Goal: Transaction & Acquisition: Purchase product/service

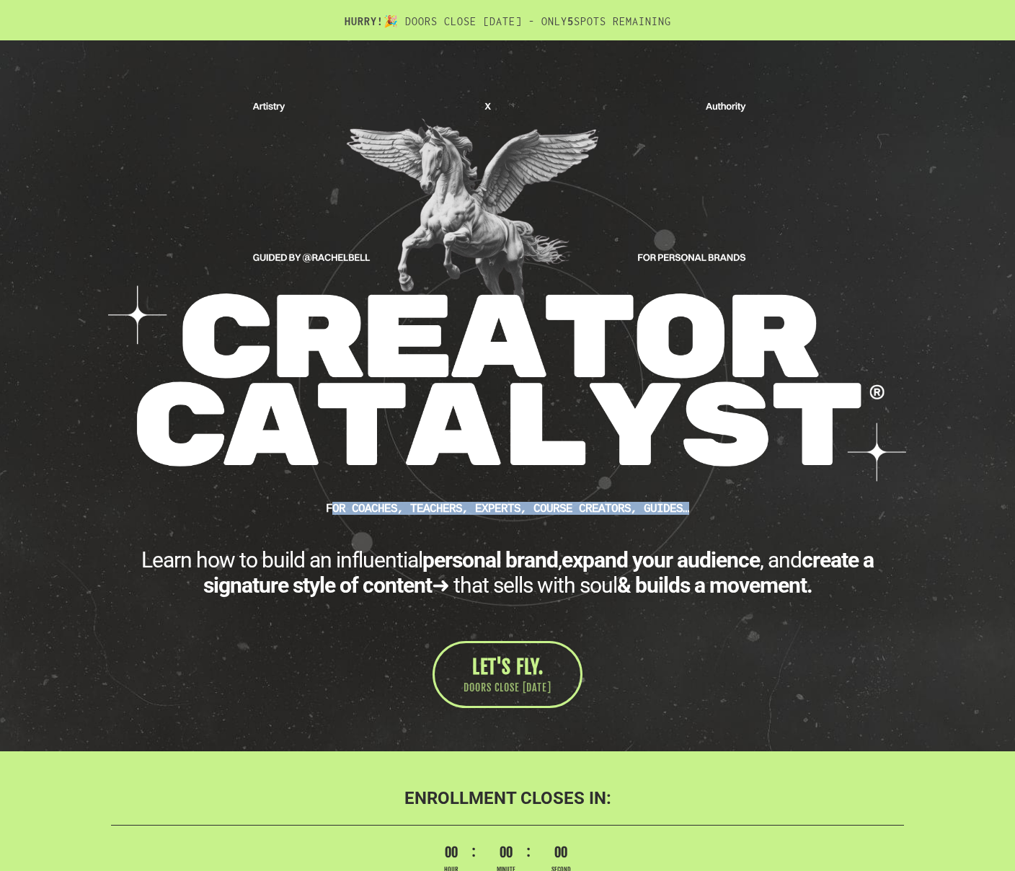
click at [549, 281] on img at bounding box center [507, 291] width 800 height 386
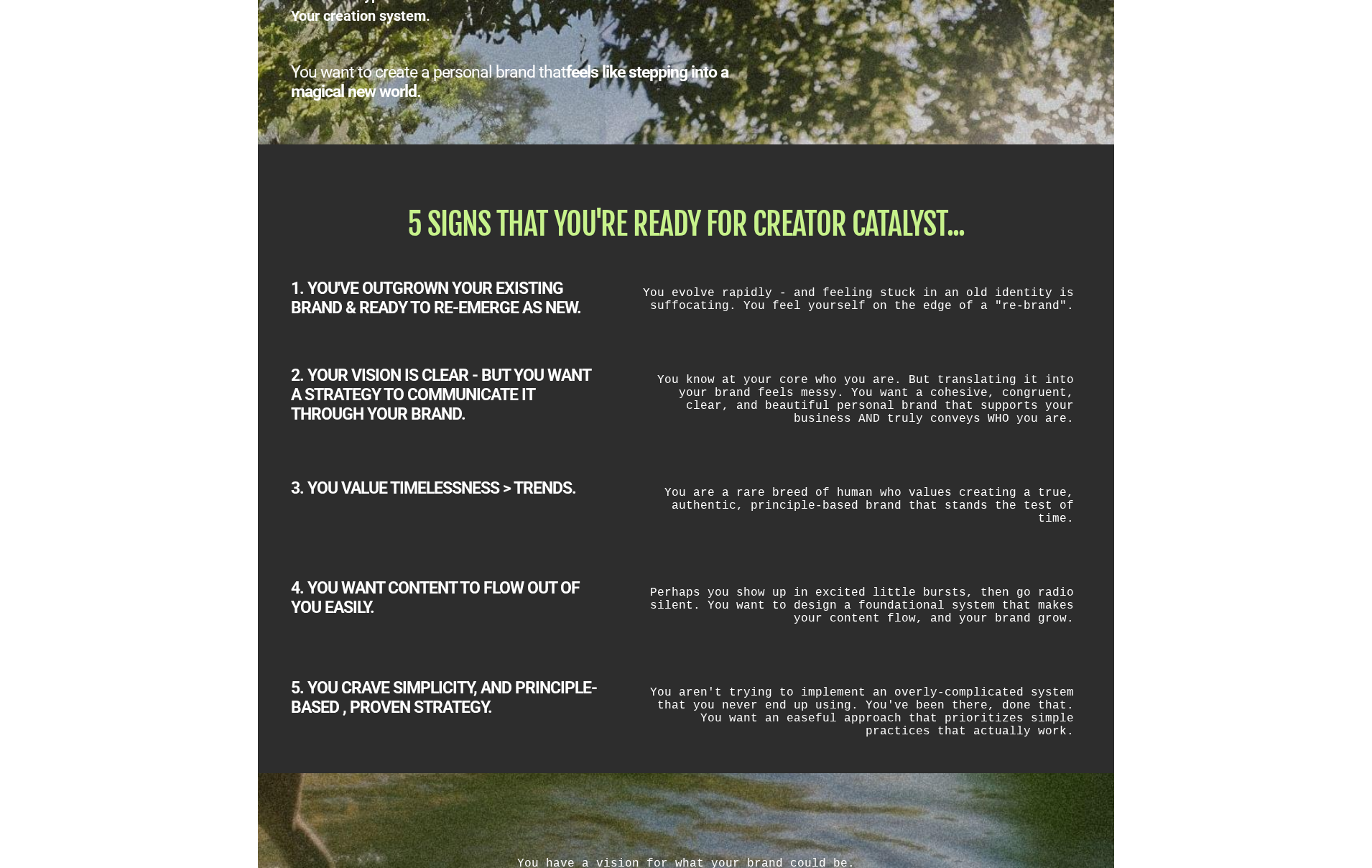
scroll to position [2323, 0]
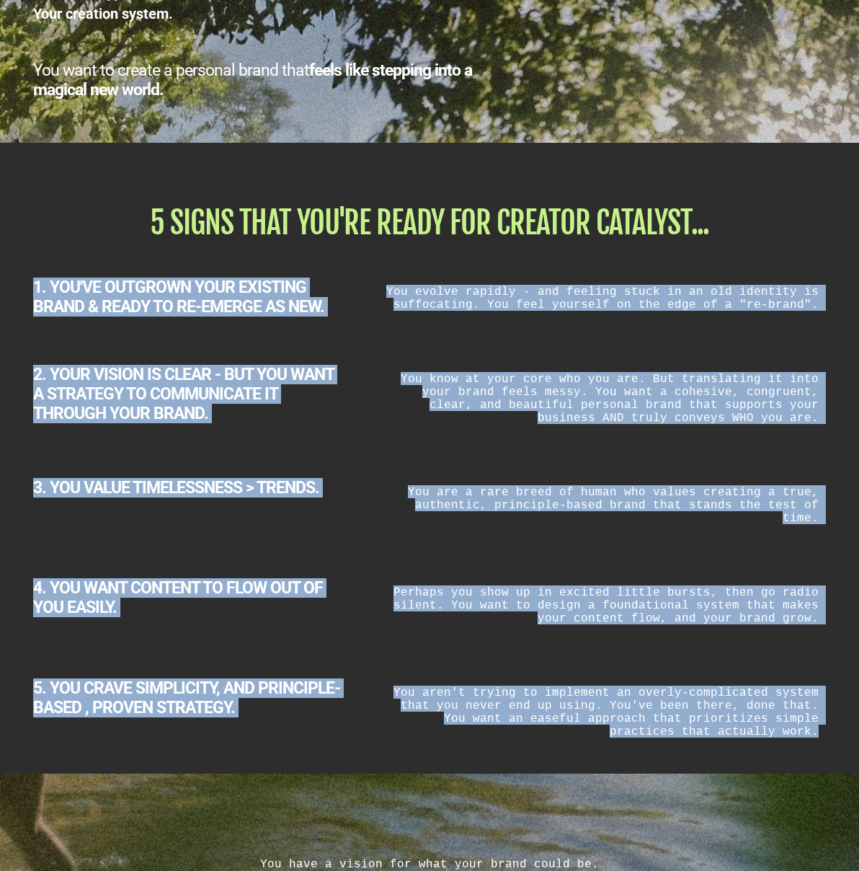
drag, startPoint x: 32, startPoint y: 285, endPoint x: 826, endPoint y: 731, distance: 911.2
click at [826, 731] on div "5 SIGNS THAT YOU'RE READY FOR CREATOR CATALYST... 1. YOU'VE OUTGROWN YOUR EXIST…" at bounding box center [429, 476] width 843 height 566
copy div "1. YOU'VE OUTGROWN YOUR EXISTING BRAND & READY TO RE-EMERGE AS NEW. You evolve …"
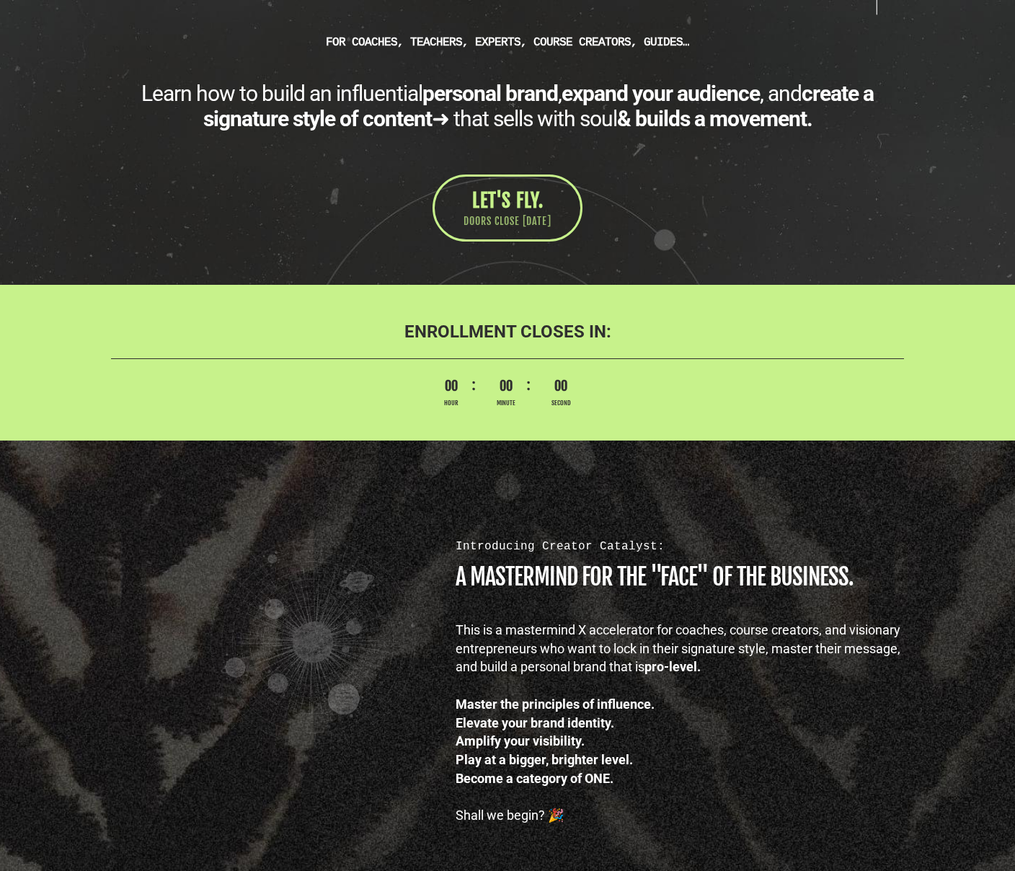
scroll to position [471, 0]
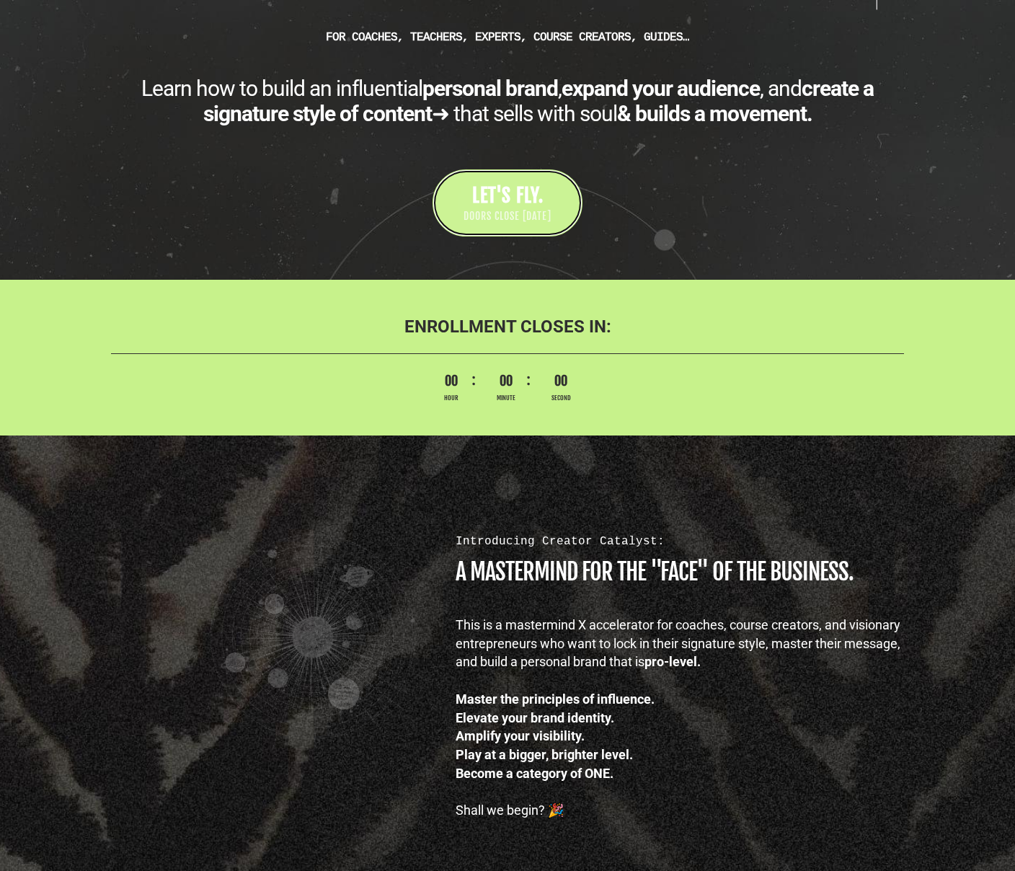
click at [505, 210] on link "LET'S FLY. DOORS CLOSE SEPTEMBER 5" at bounding box center [507, 202] width 150 height 67
